Goal: Task Accomplishment & Management: Complete application form

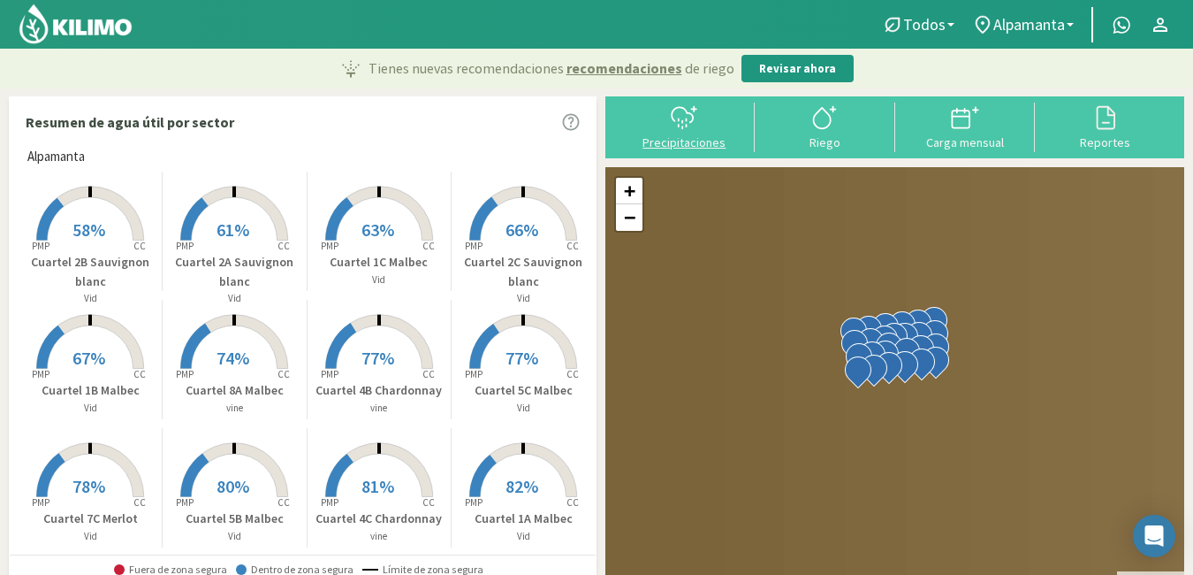
click at [684, 123] on icon at bounding box center [684, 117] width 28 height 28
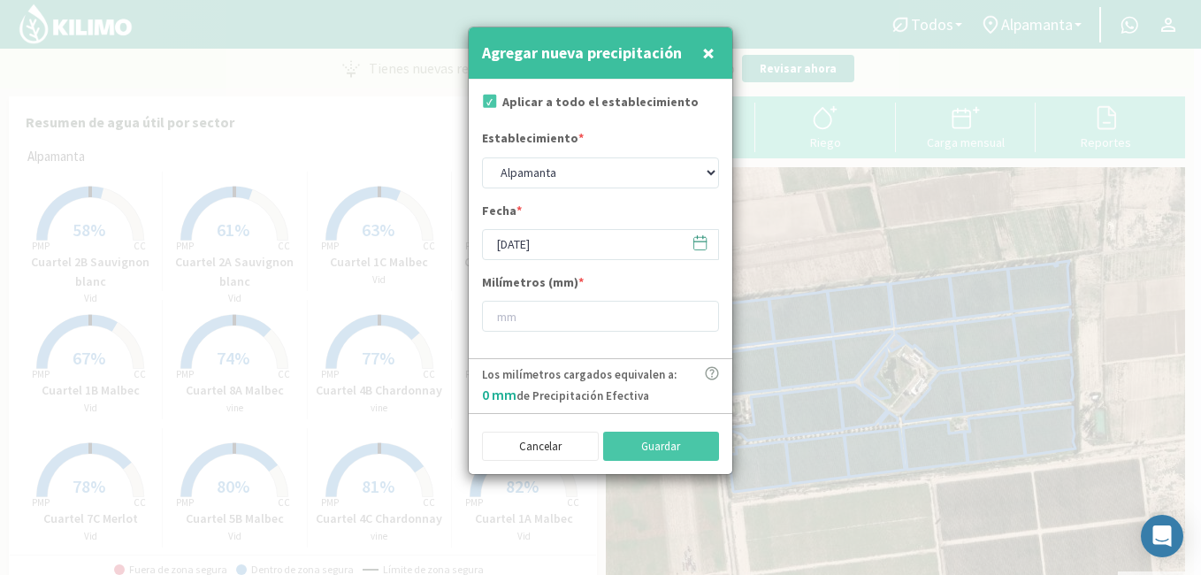
click at [697, 242] on icon at bounding box center [699, 242] width 17 height 17
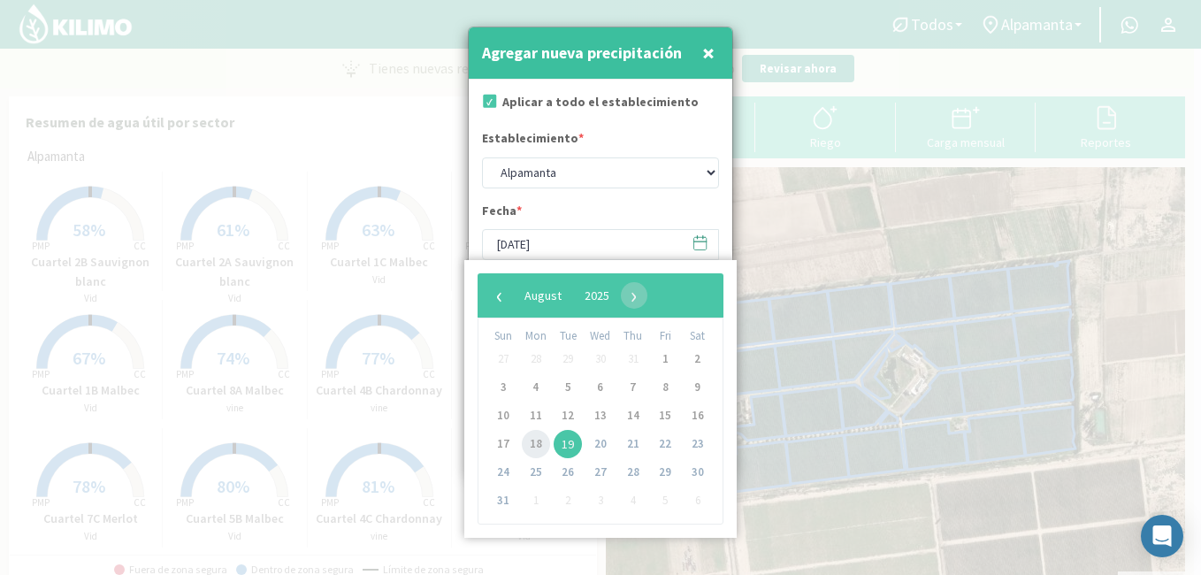
click at [535, 443] on span "18" at bounding box center [536, 444] width 28 height 28
type input "[DATE]"
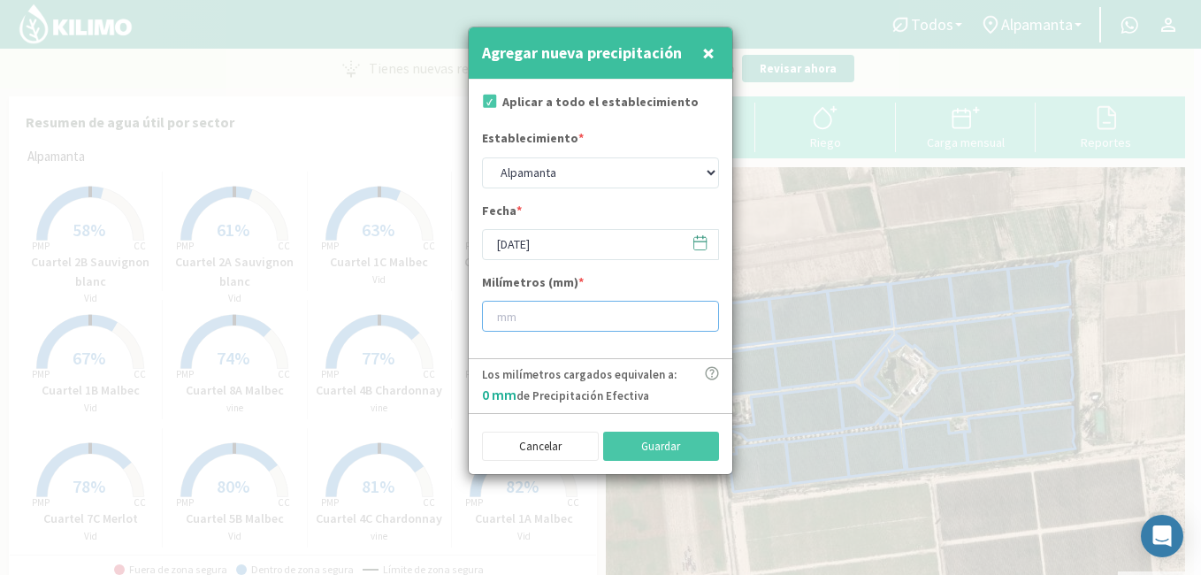
click at [545, 318] on input "number" at bounding box center [600, 316] width 237 height 31
type input "13"
click at [670, 454] on button "Guardar" at bounding box center [661, 446] width 117 height 30
type input "[DATE]"
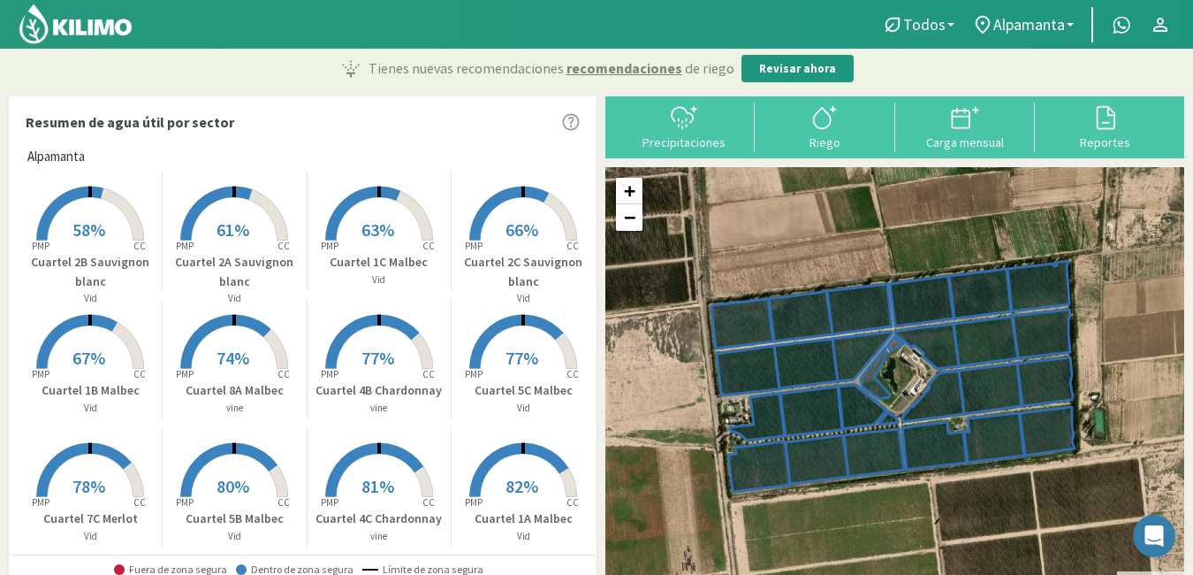
click at [953, 27] on link "Todos" at bounding box center [918, 25] width 90 height 34
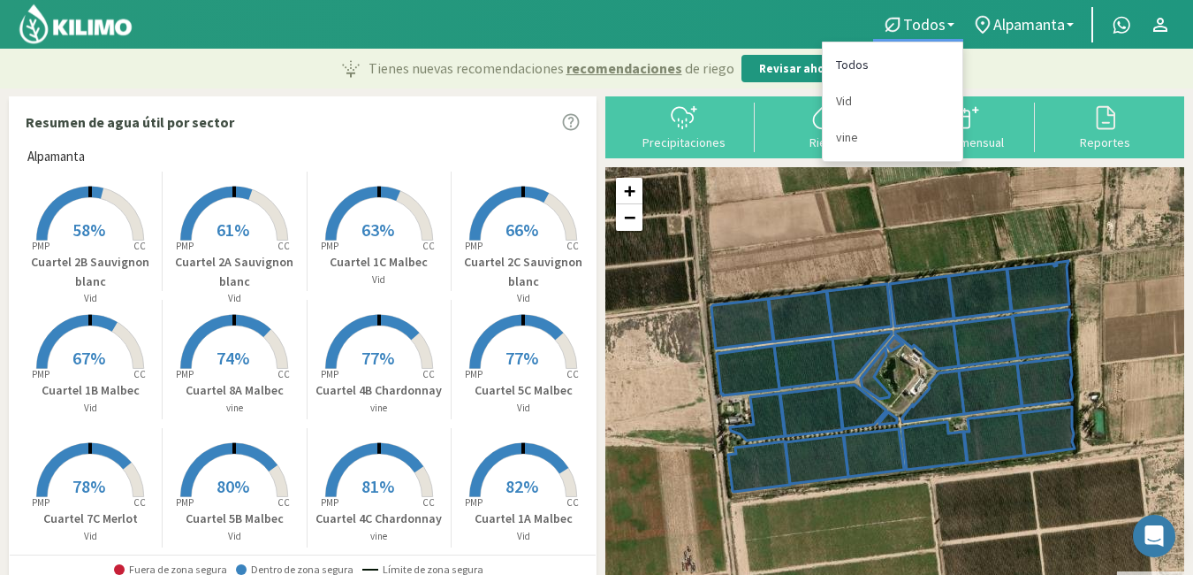
click at [848, 57] on link "Todos" at bounding box center [893, 65] width 140 height 36
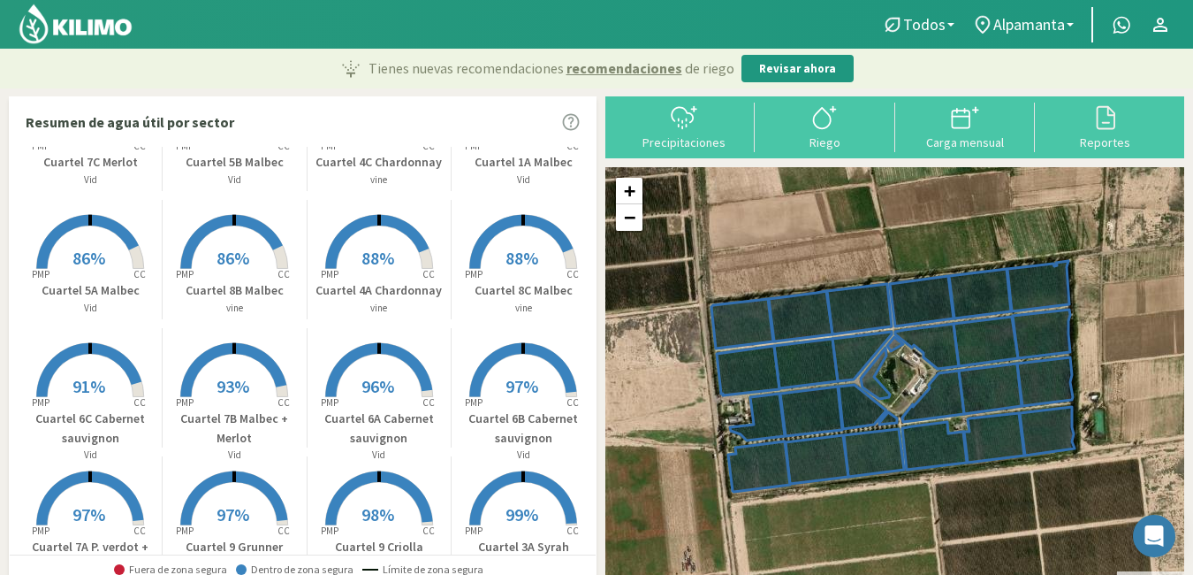
scroll to position [528, 0]
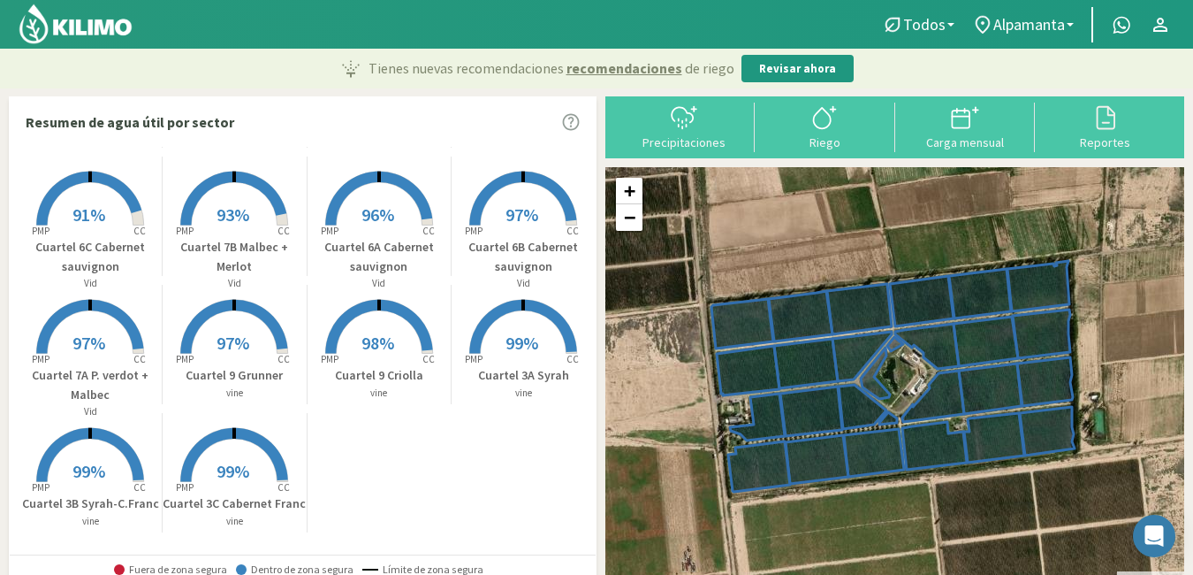
click at [522, 328] on rect at bounding box center [523, 355] width 141 height 141
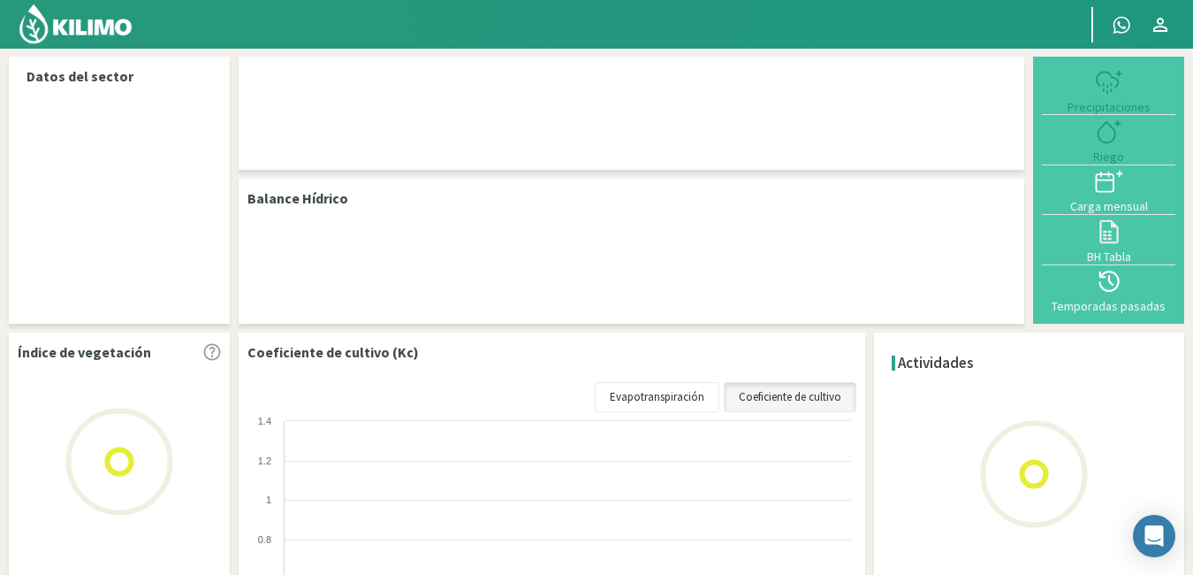
select select "6: Object"
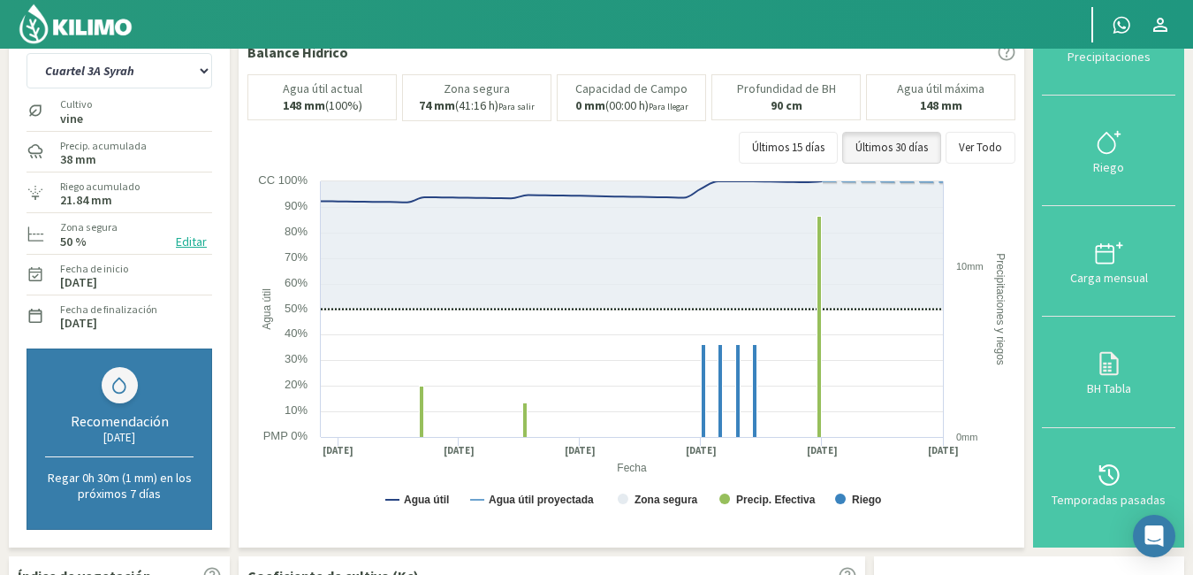
scroll to position [73, 0]
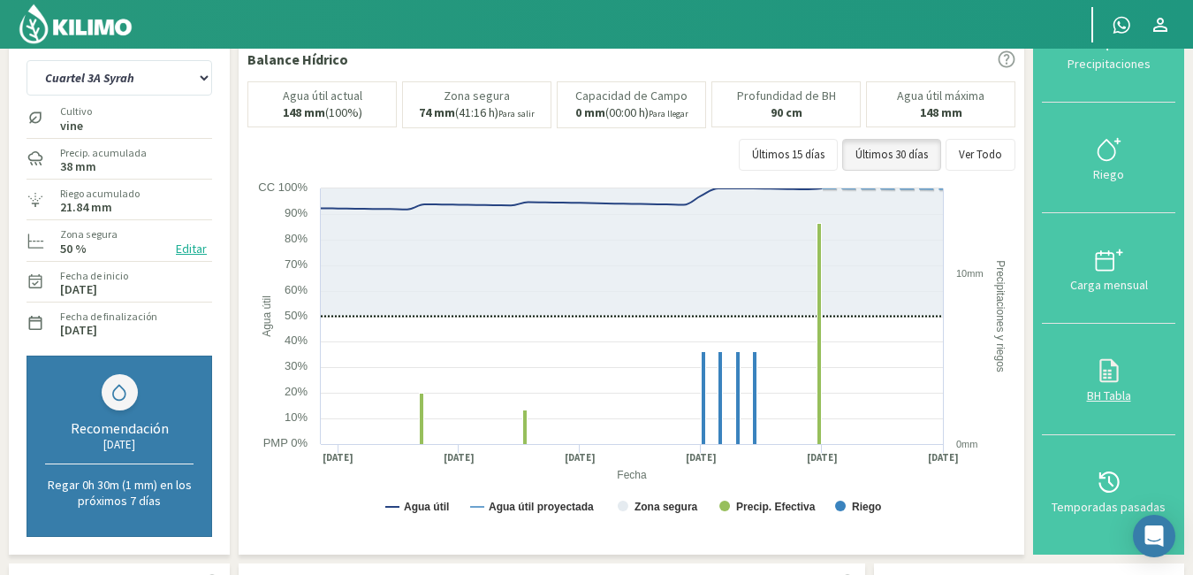
click at [1118, 394] on div "BH Tabla" at bounding box center [1109, 395] width 123 height 12
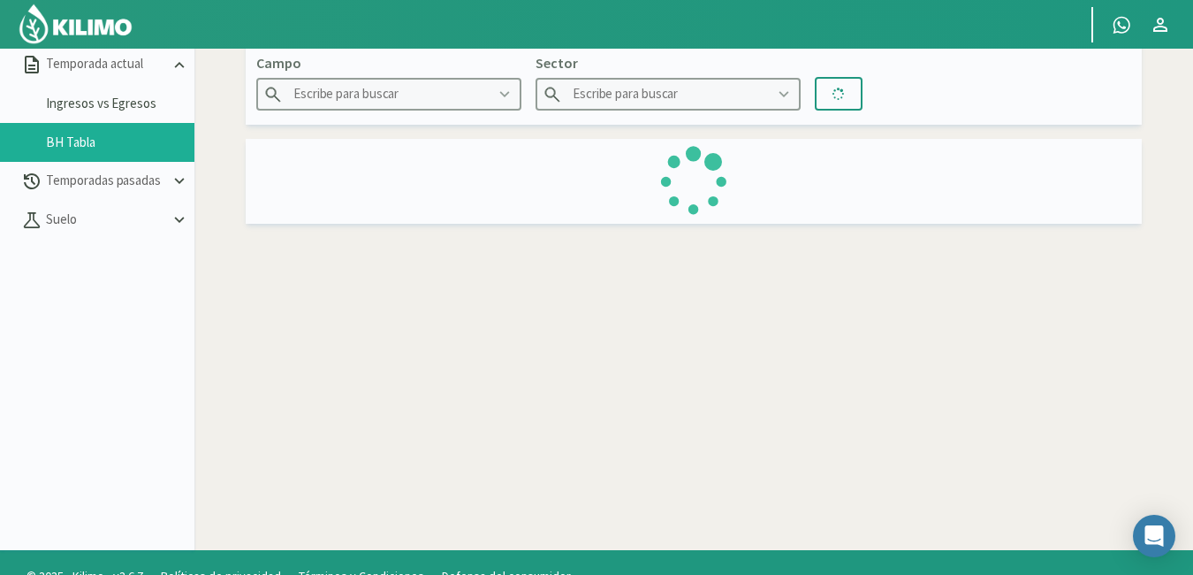
type input "Alpamanta"
type input "Cuartel 3A Syrah"
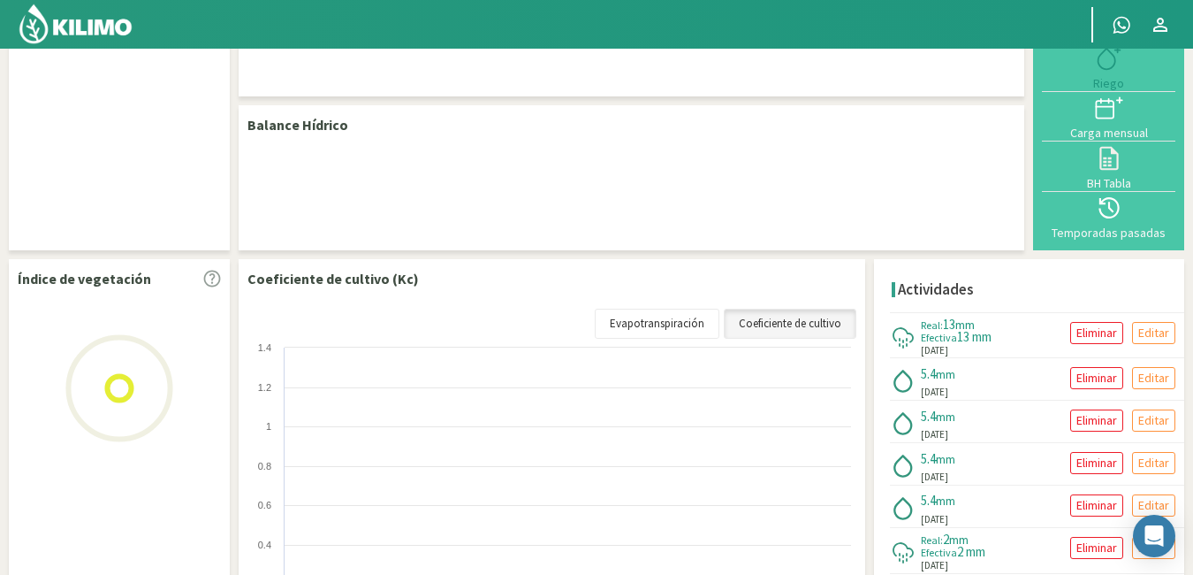
select select "6: Object"
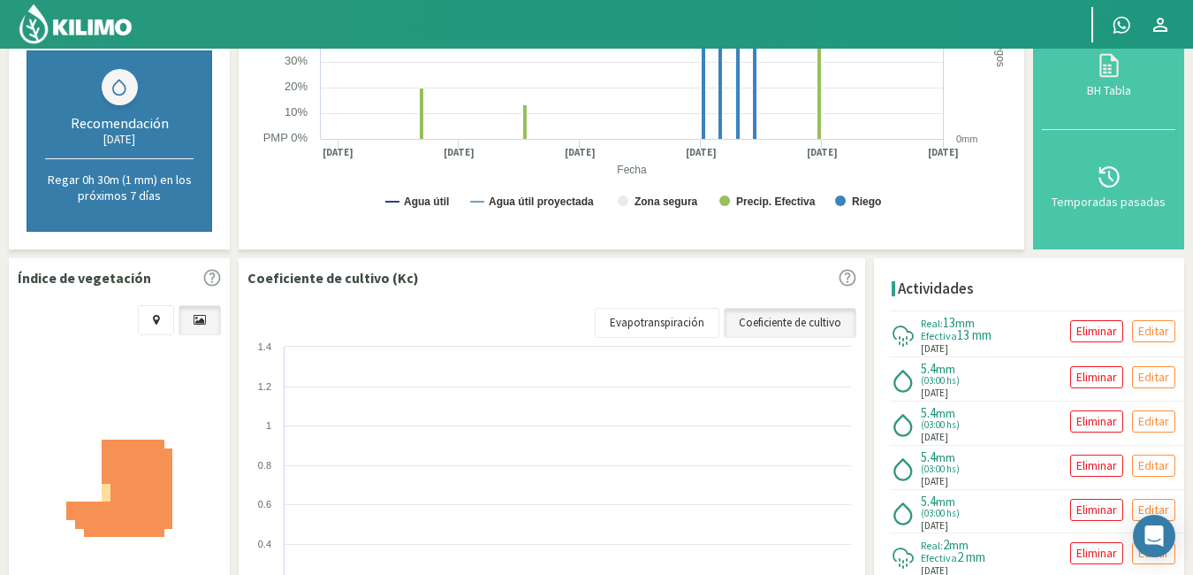
scroll to position [380, 0]
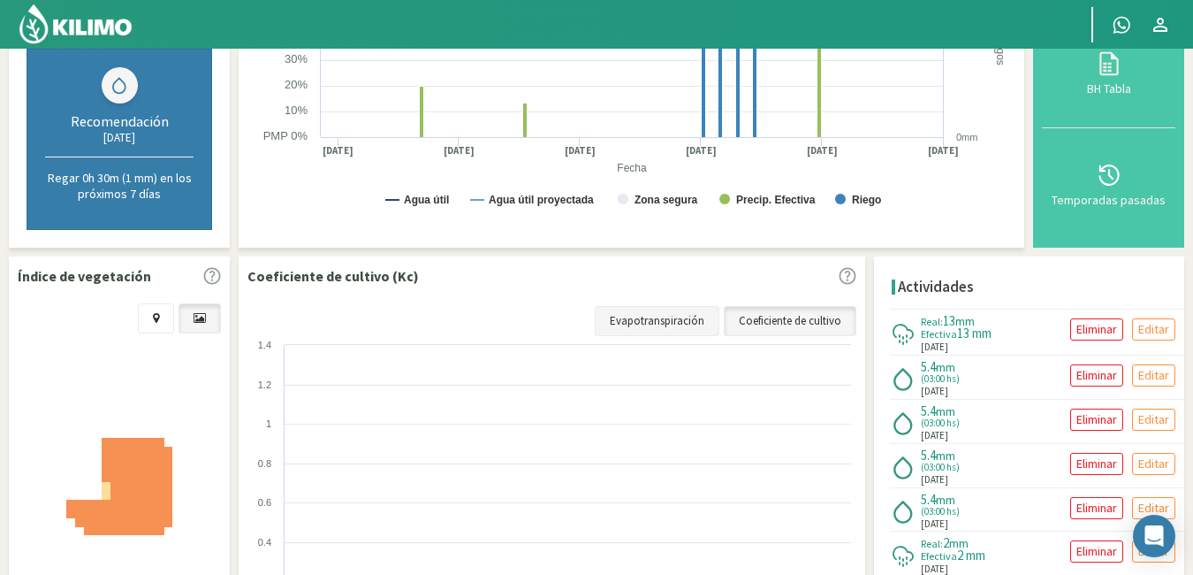
click at [659, 328] on link "Evapotranspiración" at bounding box center [657, 321] width 125 height 30
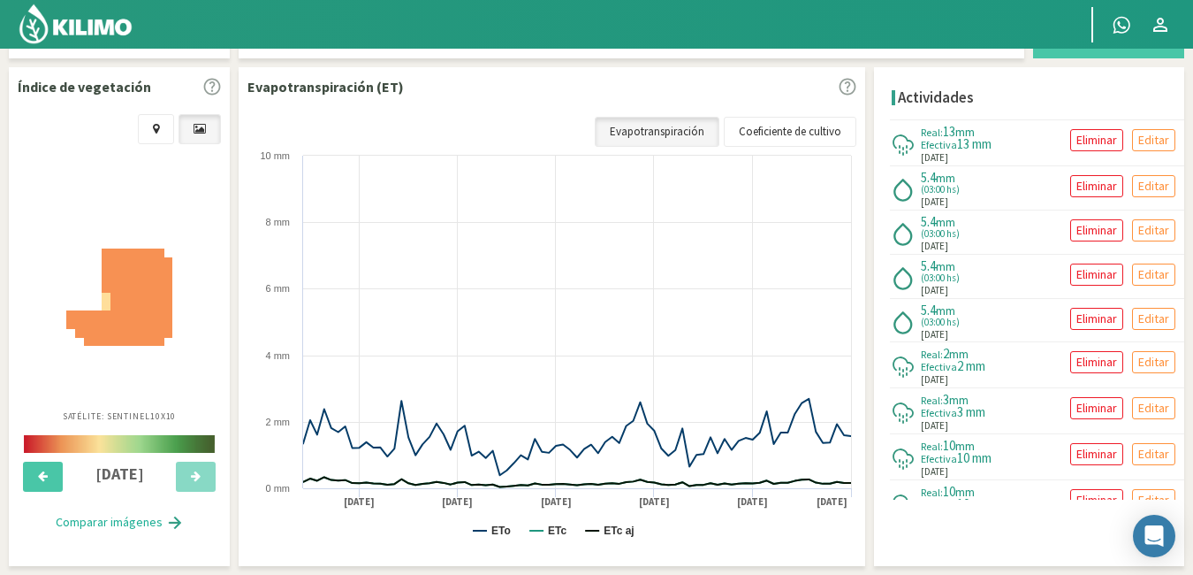
scroll to position [576, 0]
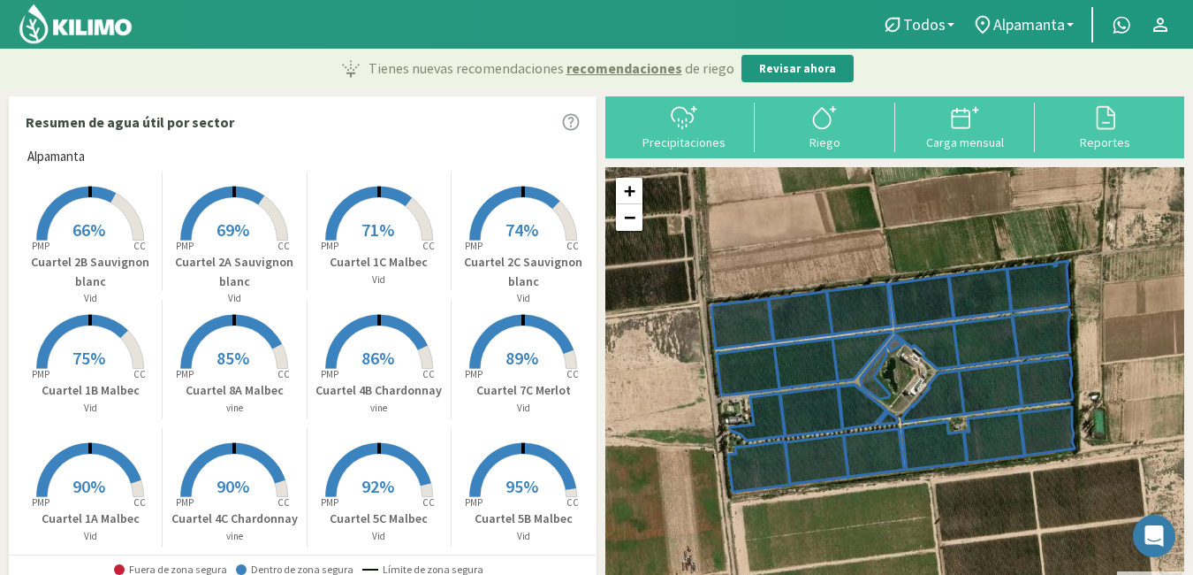
click at [241, 482] on span "90%" at bounding box center [233, 486] width 33 height 22
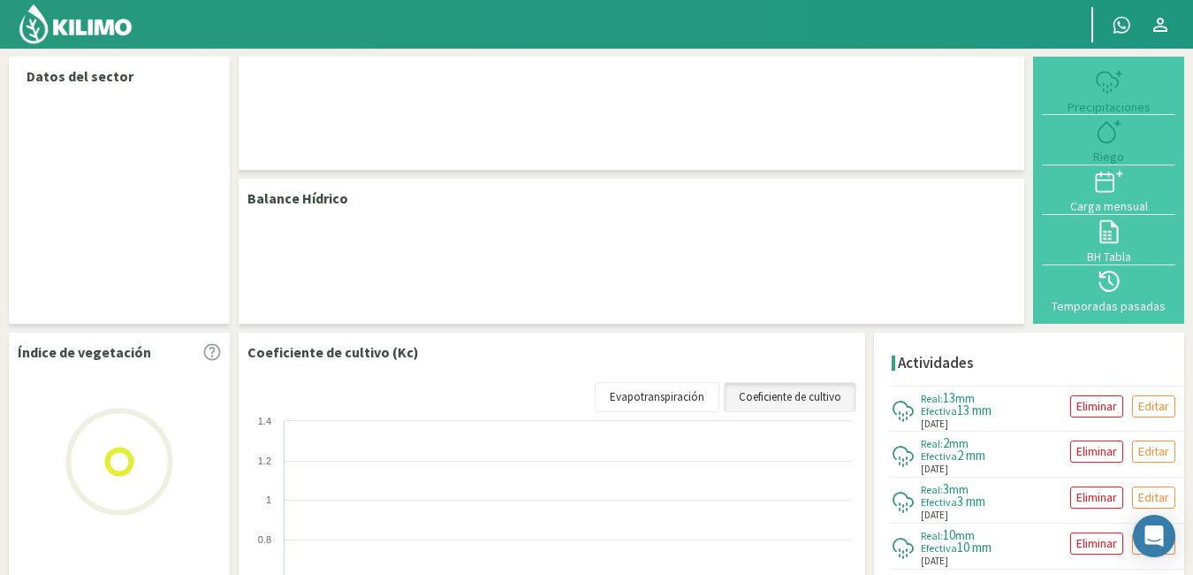
select select "11: Object"
